Goal: Check status: Check status

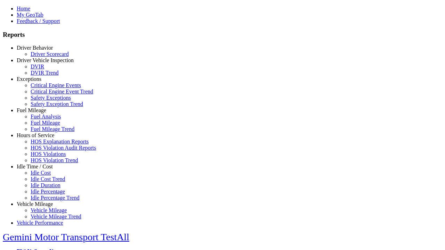
type input "*********"
type input "**********"
select select "**"
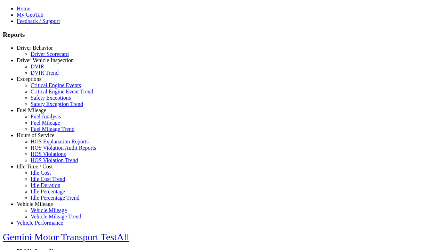
type input "**********"
